Goal: Task Accomplishment & Management: Manage account settings

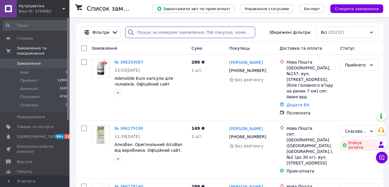
click at [150, 32] on input "search" at bounding box center [189, 33] width 129 height 12
paste input "0971880851"
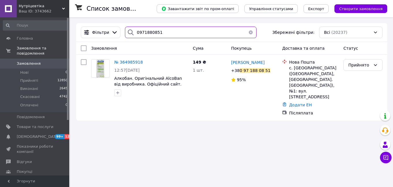
type input "0971880851"
drag, startPoint x: 161, startPoint y: 31, endPoint x: 116, endPoint y: 31, distance: 45.4
click at [116, 31] on div "Фільтри 0971880851 Збережені фільтри: Всі (20237)" at bounding box center [232, 33] width 307 height 12
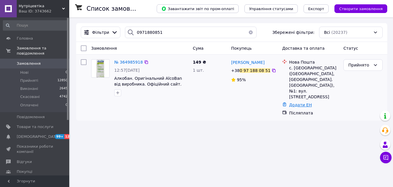
click at [300, 103] on link "Додати ЕН" at bounding box center [300, 105] width 23 height 5
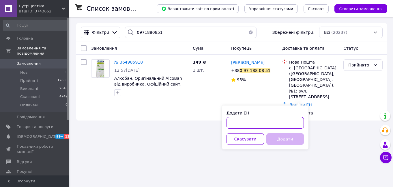
click at [257, 120] on input "Додати ЕН" at bounding box center [265, 123] width 77 height 12
paste input "20451263553833"
type input "20451263553833"
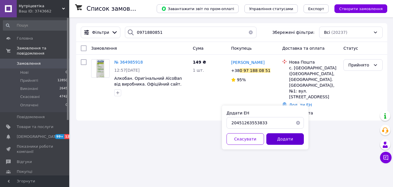
click at [283, 142] on button "Додати" at bounding box center [286, 139] width 38 height 12
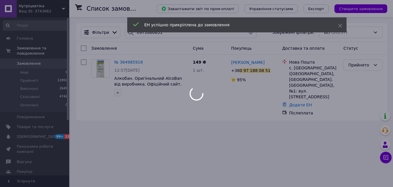
click at [131, 62] on body "Нутріцевтіка Ваш ID: 3743662 Сайт Нутріцевтіка Кабінет покупця Перевірити стан …" at bounding box center [196, 93] width 393 height 187
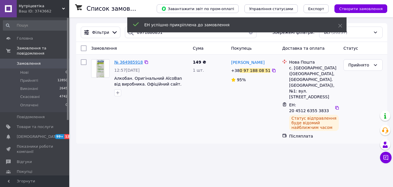
click at [131, 62] on span "№ 364985918" at bounding box center [128, 62] width 29 height 5
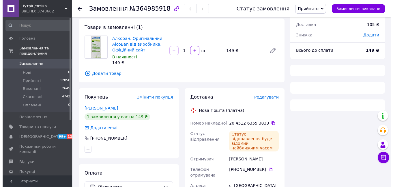
scroll to position [58, 0]
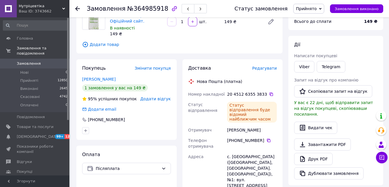
click at [160, 100] on span "Додати відгук" at bounding box center [155, 98] width 30 height 5
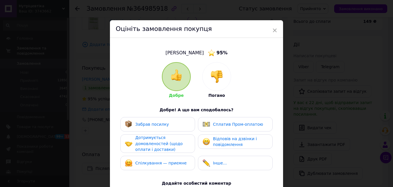
click at [219, 77] on img at bounding box center [217, 76] width 13 height 13
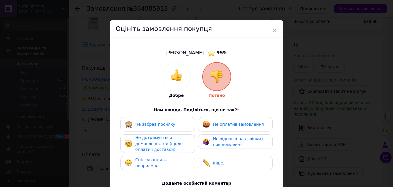
click at [163, 147] on span "Не дотримується домовленостей (щодо оплати і доставки)" at bounding box center [158, 143] width 47 height 16
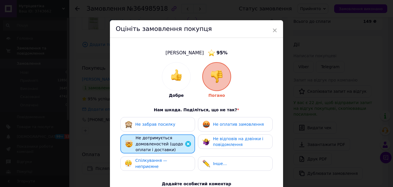
click at [223, 143] on span "Не відповів на дзвінки і повідомлення" at bounding box center [238, 141] width 50 height 11
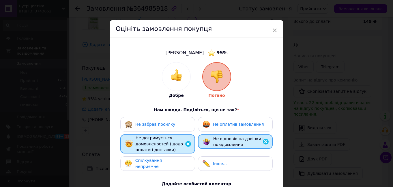
click at [221, 124] on span "Не оплатив замовлення" at bounding box center [238, 124] width 51 height 5
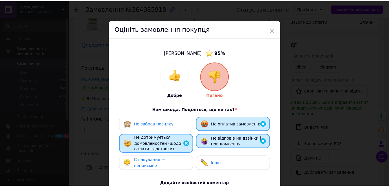
scroll to position [98, 0]
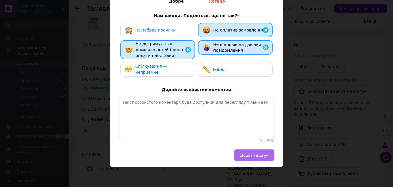
click at [257, 154] on span "Додати відгук" at bounding box center [254, 155] width 28 height 4
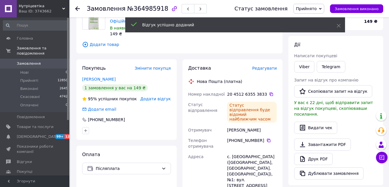
click at [39, 61] on span "Замовлення" at bounding box center [35, 63] width 37 height 5
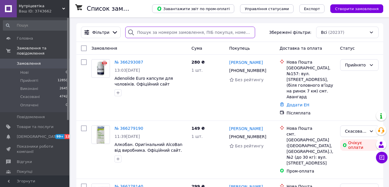
click at [151, 33] on input "search" at bounding box center [189, 33] width 129 height 12
paste input "0687537368"
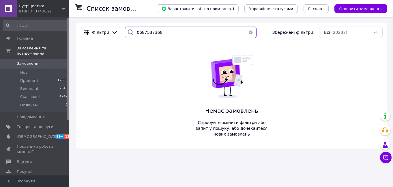
type input "0687537368"
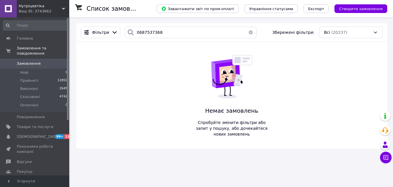
click at [48, 59] on link "Замовлення 0" at bounding box center [35, 64] width 71 height 10
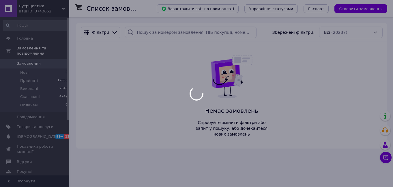
click at [41, 57] on div at bounding box center [196, 93] width 393 height 187
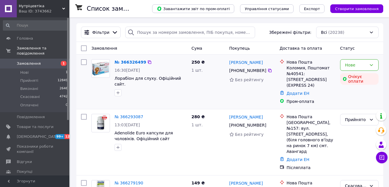
drag, startPoint x: 237, startPoint y: 72, endPoint x: 262, endPoint y: 70, distance: 25.4
click at [262, 70] on div "[PHONE_NUMBER]" at bounding box center [247, 70] width 39 height 8
copy div "0 95 080 72 71"
click at [348, 64] on div "Нове" at bounding box center [356, 65] width 22 height 6
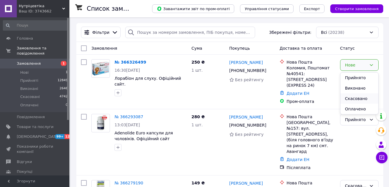
click at [350, 97] on li "Скасовано" at bounding box center [359, 98] width 38 height 10
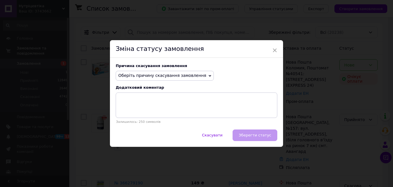
click at [172, 77] on span "Оберіть причину скасування замовлення" at bounding box center [162, 75] width 88 height 5
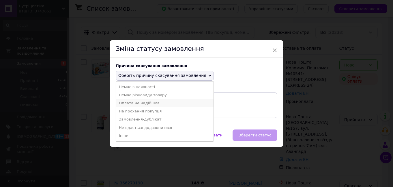
click at [134, 103] on li "Оплата не надійшла" at bounding box center [165, 103] width 98 height 8
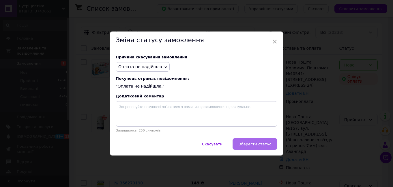
click at [248, 143] on span "Зберегти статус" at bounding box center [255, 144] width 33 height 4
